Goal: Transaction & Acquisition: Purchase product/service

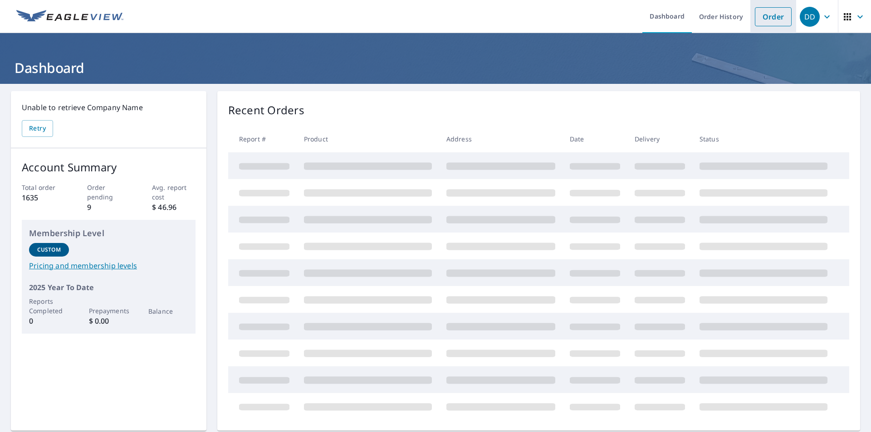
click at [772, 15] on link "Order" at bounding box center [773, 16] width 37 height 19
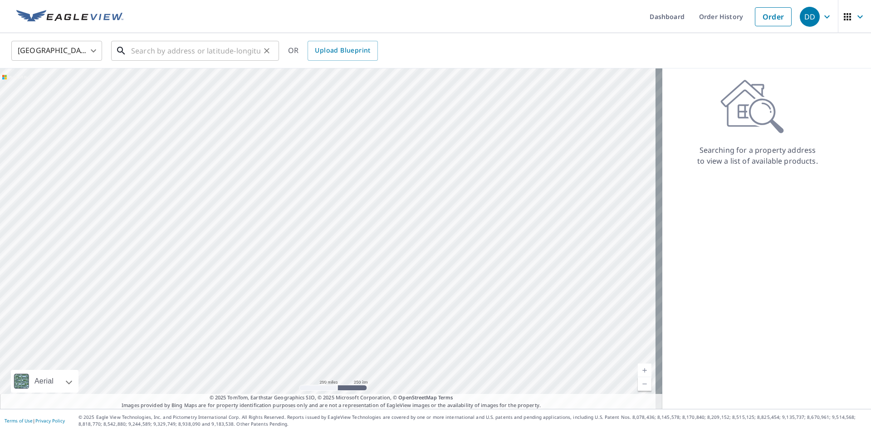
click at [186, 57] on input "text" at bounding box center [195, 50] width 129 height 25
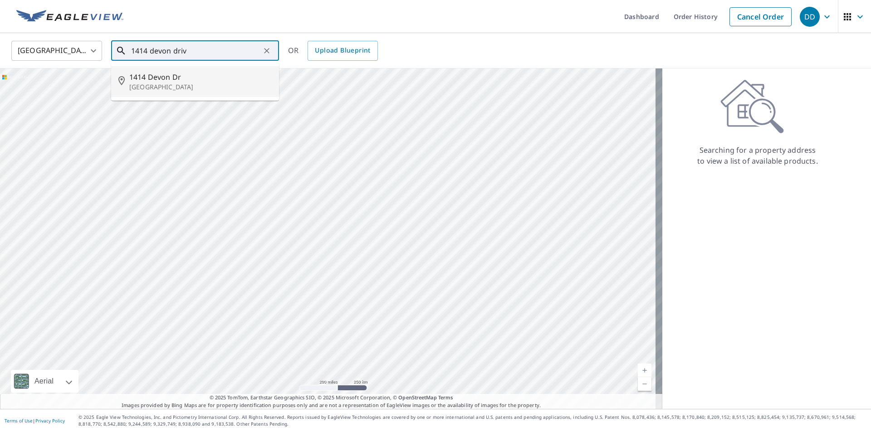
click at [169, 81] on span "1414 Devon Dr" at bounding box center [200, 77] width 142 height 11
type input "[STREET_ADDRESS][PERSON_NAME]"
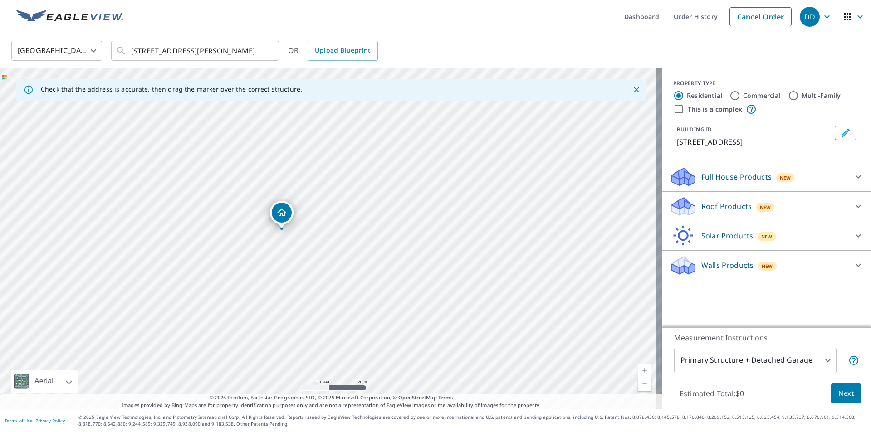
drag, startPoint x: 292, startPoint y: 205, endPoint x: 283, endPoint y: 219, distance: 16.6
click at [847, 211] on div at bounding box center [858, 207] width 22 height 22
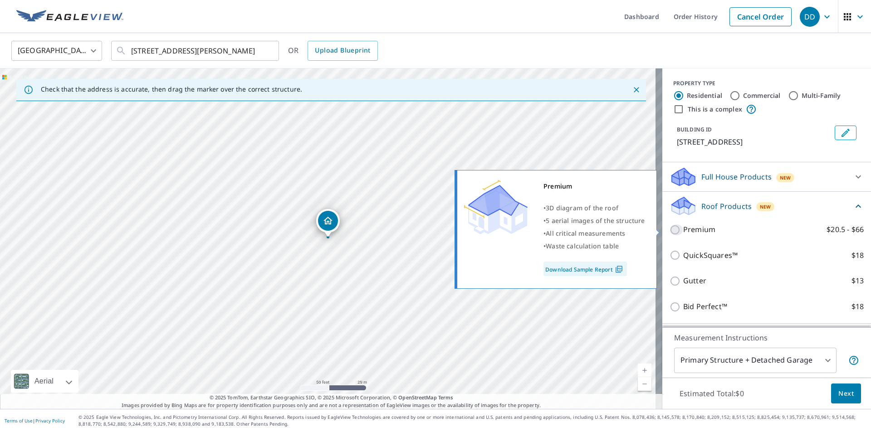
click at [670, 231] on input "Premium $20.5 - $66" at bounding box center [677, 230] width 14 height 11
checkbox input "true"
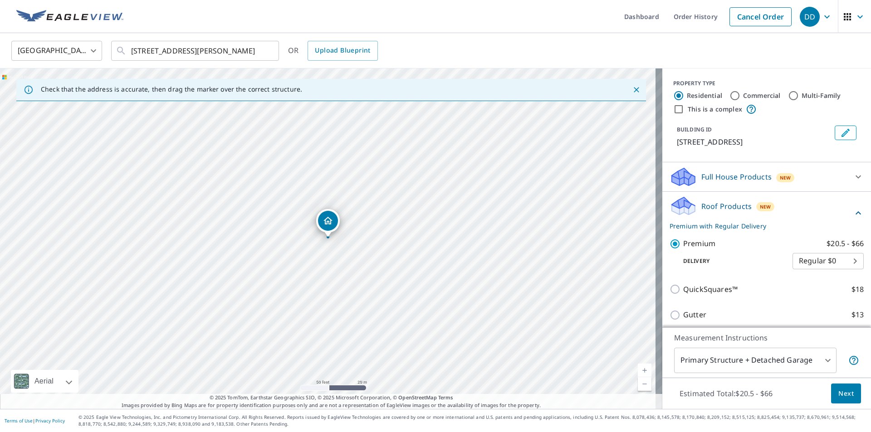
click at [842, 395] on span "Next" at bounding box center [845, 393] width 15 height 11
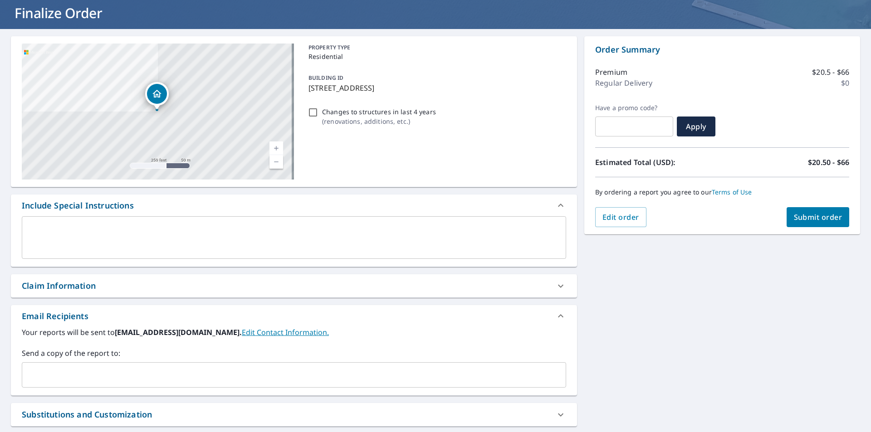
scroll to position [145, 0]
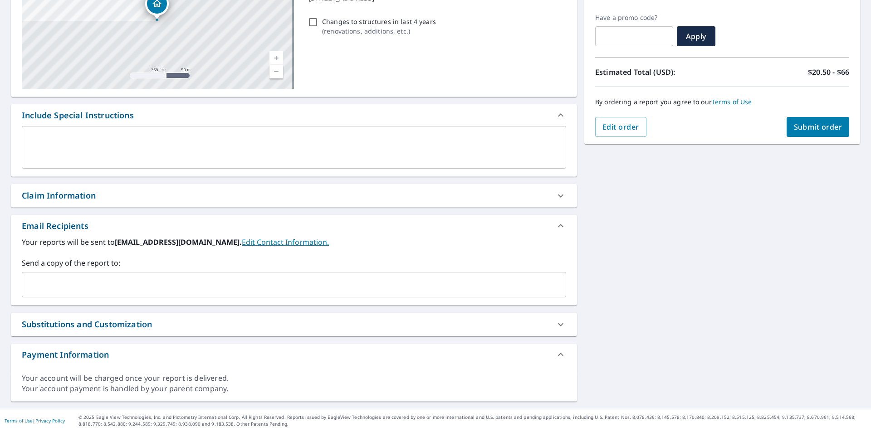
click at [93, 284] on input "text" at bounding box center [287, 284] width 523 height 17
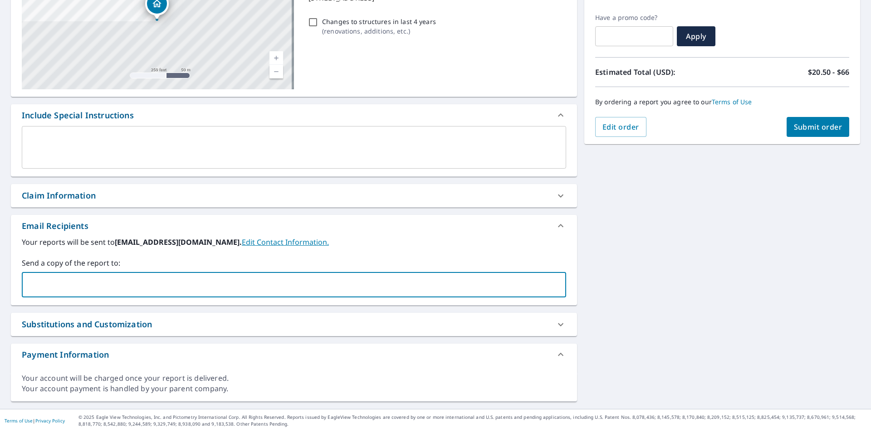
type input "[PERSON_NAME][EMAIL_ADDRESS][PERSON_NAME][DOMAIN_NAME]"
click at [821, 128] on span "Submit order" at bounding box center [818, 127] width 49 height 10
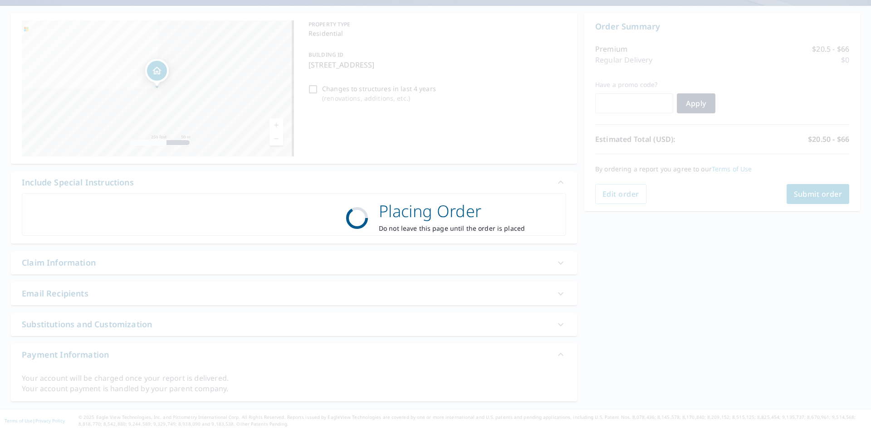
scroll to position [78, 0]
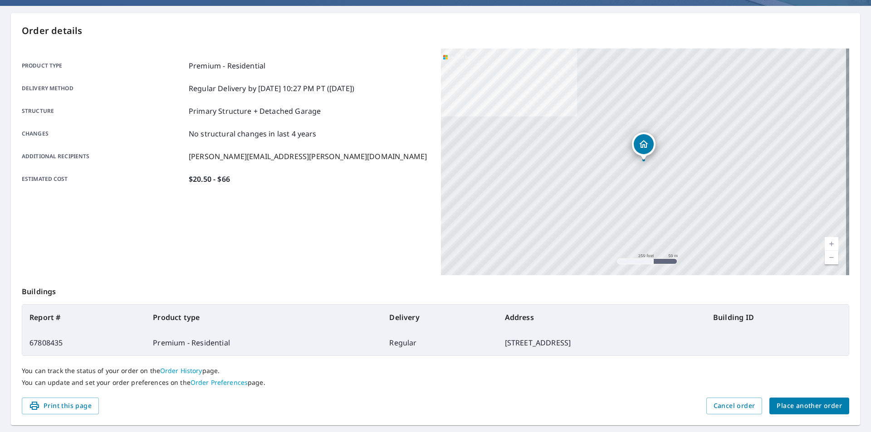
click at [798, 415] on div "Order details Product type Premium - Residential Delivery method Regular Delive…" at bounding box center [435, 219] width 849 height 412
click at [798, 410] on span "Place another order" at bounding box center [809, 406] width 65 height 11
